Goal: Task Accomplishment & Management: Use online tool/utility

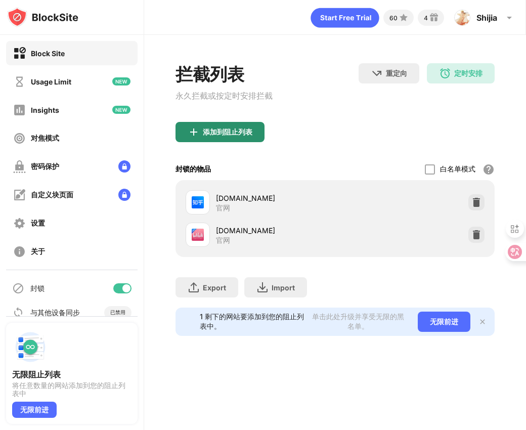
click at [213, 136] on div "添加到阻止列表" at bounding box center [228, 132] width 50 height 8
